Goal: Information Seeking & Learning: Learn about a topic

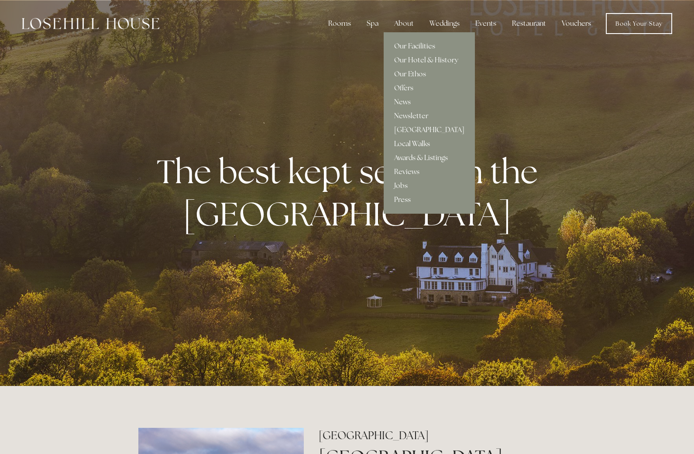
click at [419, 143] on link "Local Walks" at bounding box center [429, 144] width 91 height 14
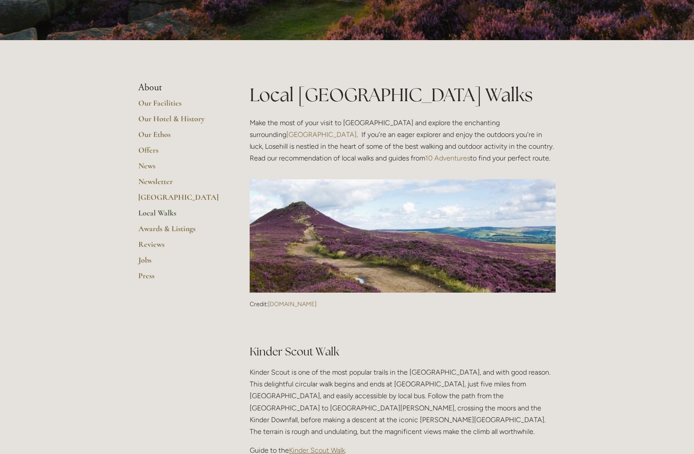
scroll to position [175, 0]
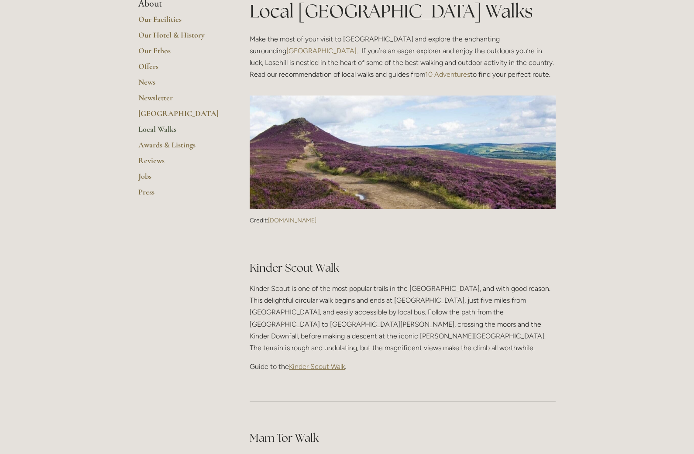
click at [317, 363] on span "Kinder Scout Walk" at bounding box center [317, 367] width 56 height 8
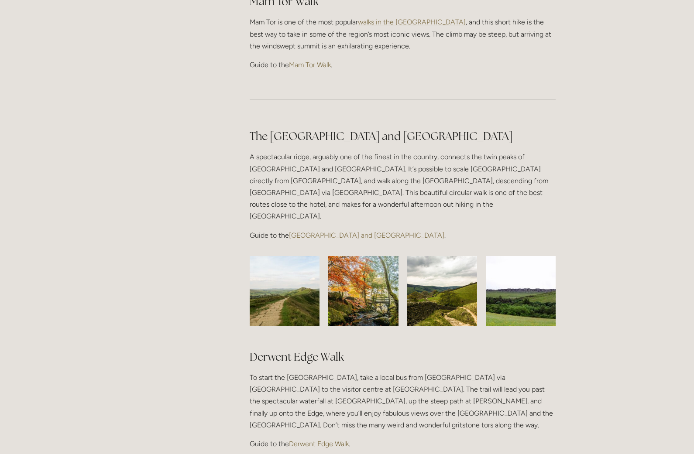
scroll to position [611, 0]
click at [348, 232] on link "[GEOGRAPHIC_DATA] and [GEOGRAPHIC_DATA]" at bounding box center [366, 236] width 155 height 8
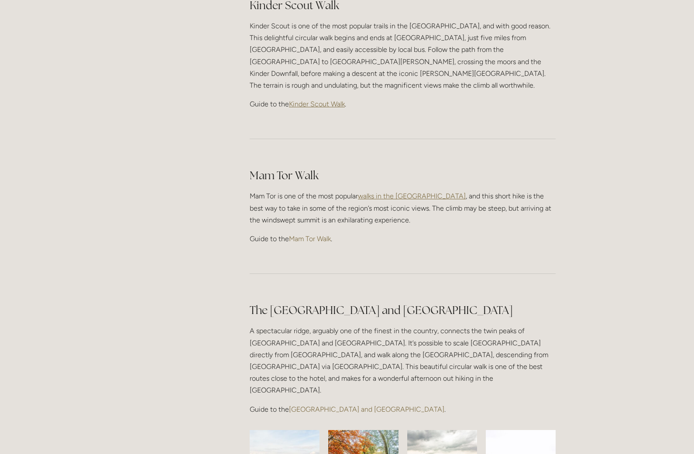
scroll to position [437, 0]
click at [323, 236] on link "Mam Tor Walk" at bounding box center [310, 240] width 42 height 8
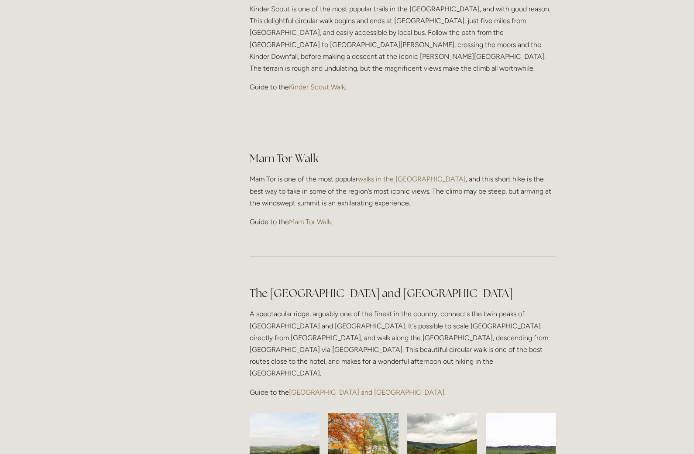
scroll to position [420, 0]
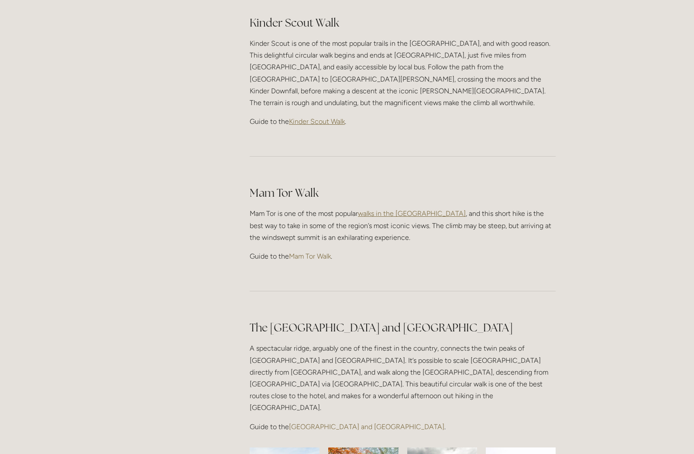
click at [320, 252] on link "Mam Tor Walk" at bounding box center [310, 256] width 42 height 8
